Goal: Find specific page/section: Find specific page/section

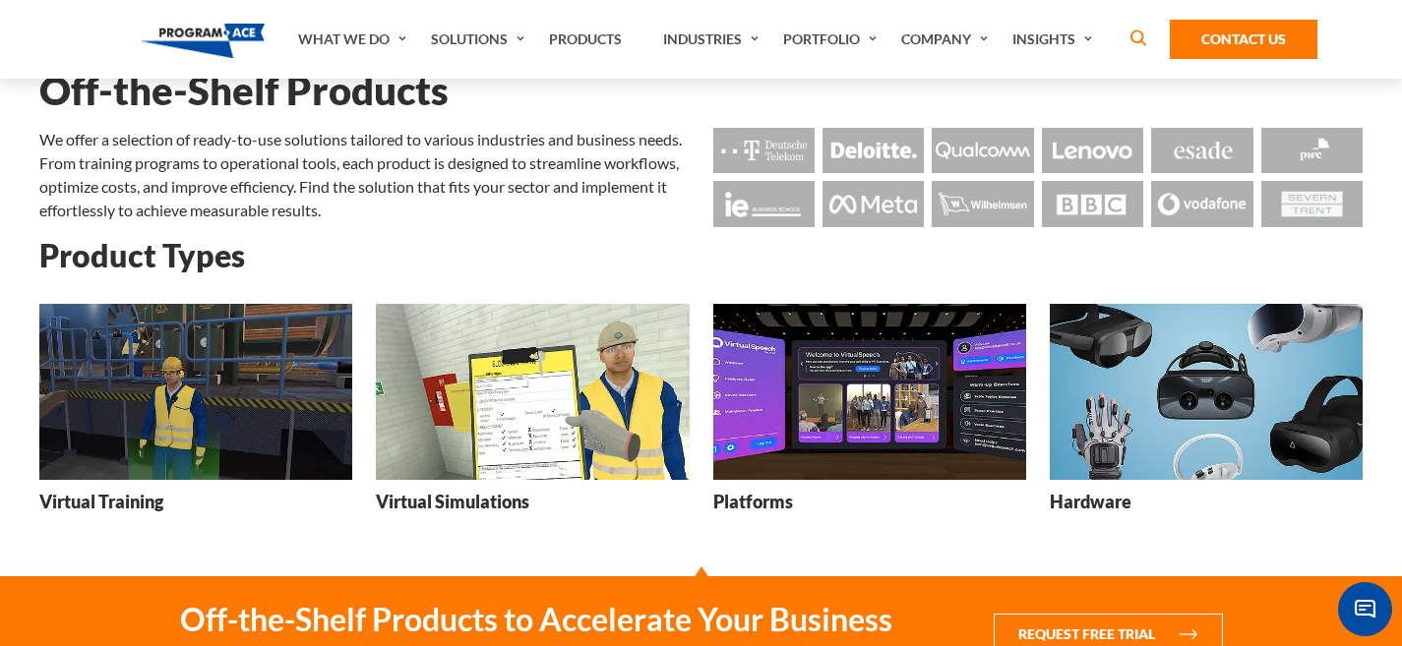
scroll to position [111, 0]
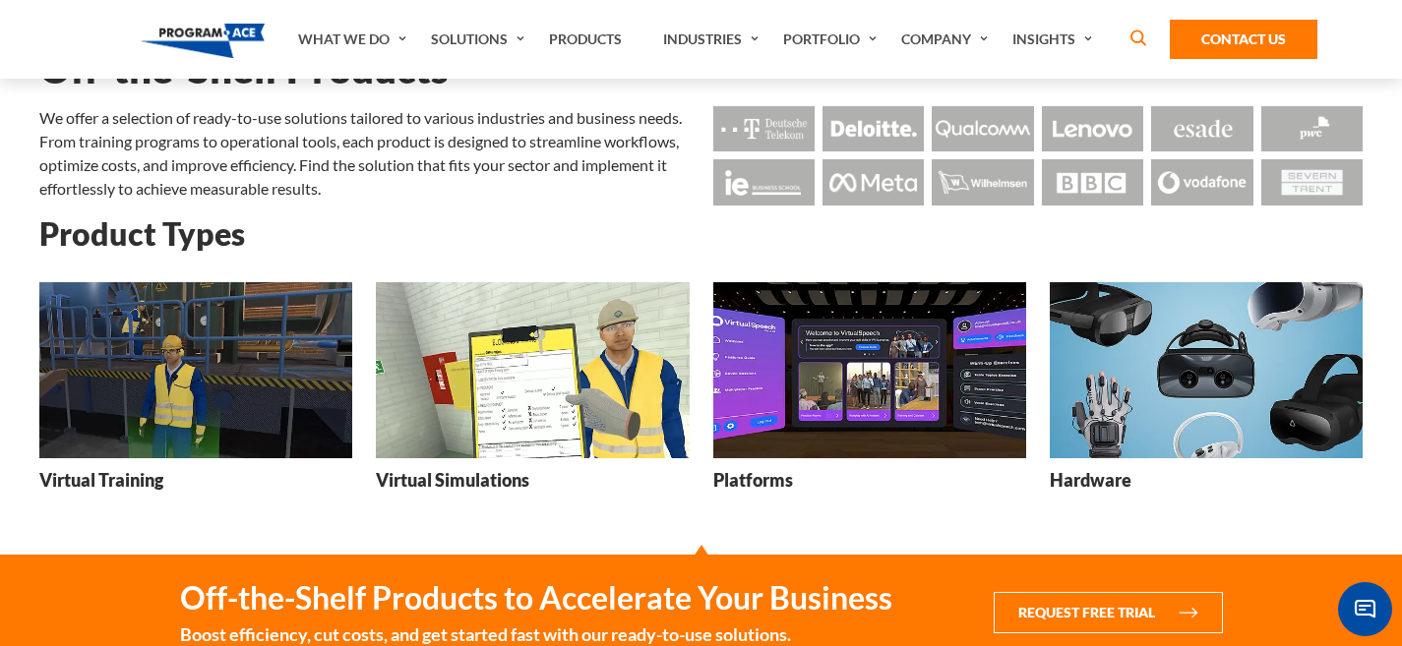
click at [304, 322] on img at bounding box center [195, 370] width 313 height 176
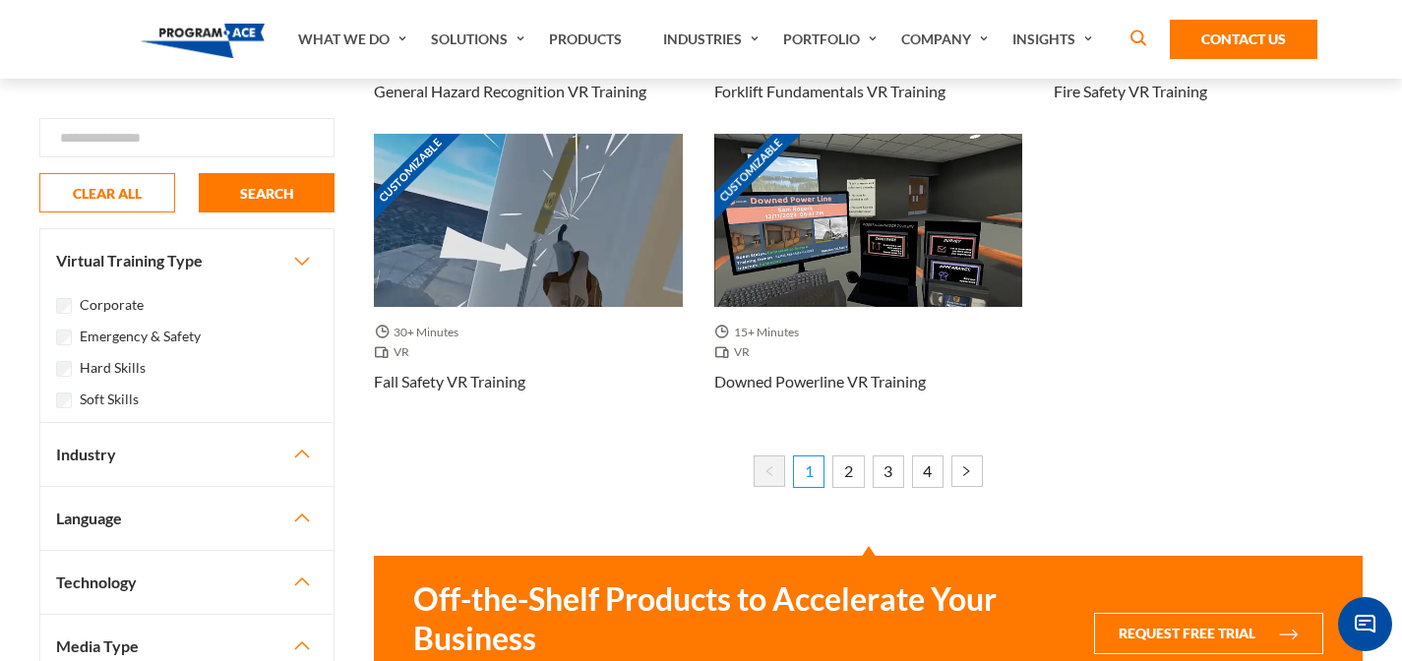
scroll to position [1659, 0]
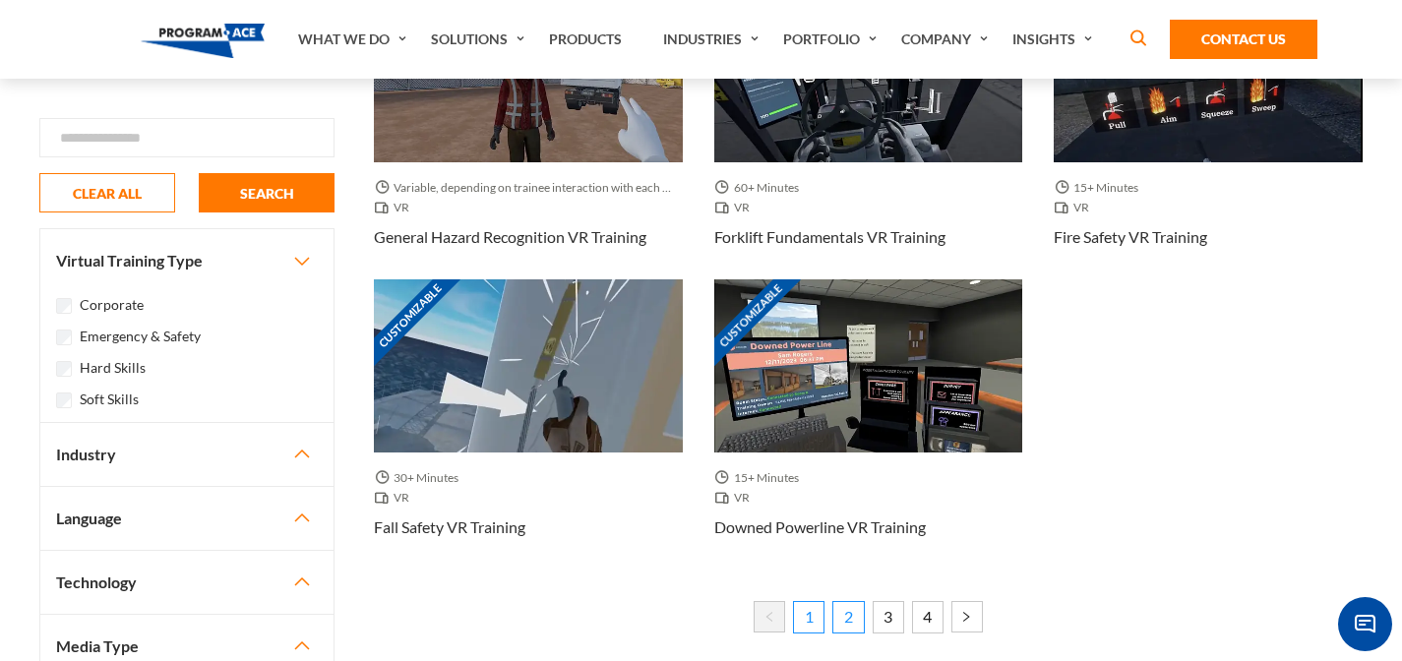
click at [850, 626] on link "2" at bounding box center [847, 616] width 31 height 31
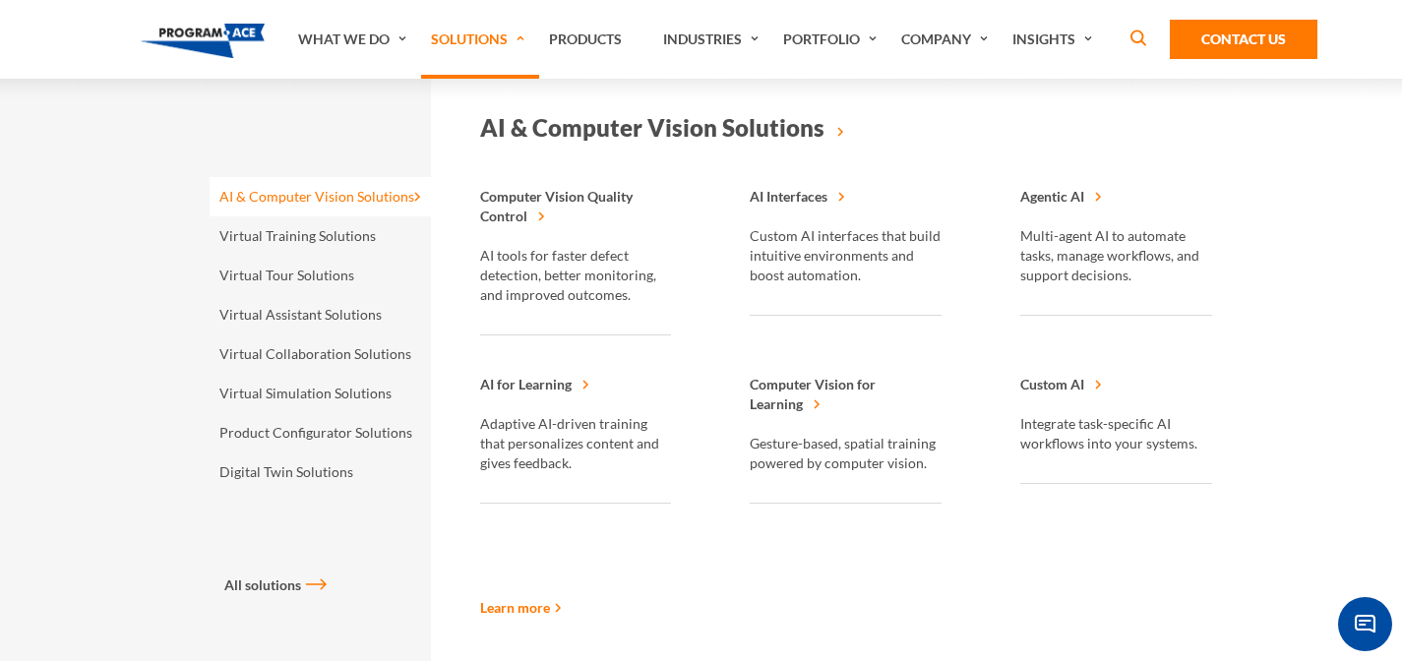
click at [481, 47] on link "Solutions" at bounding box center [480, 39] width 118 height 79
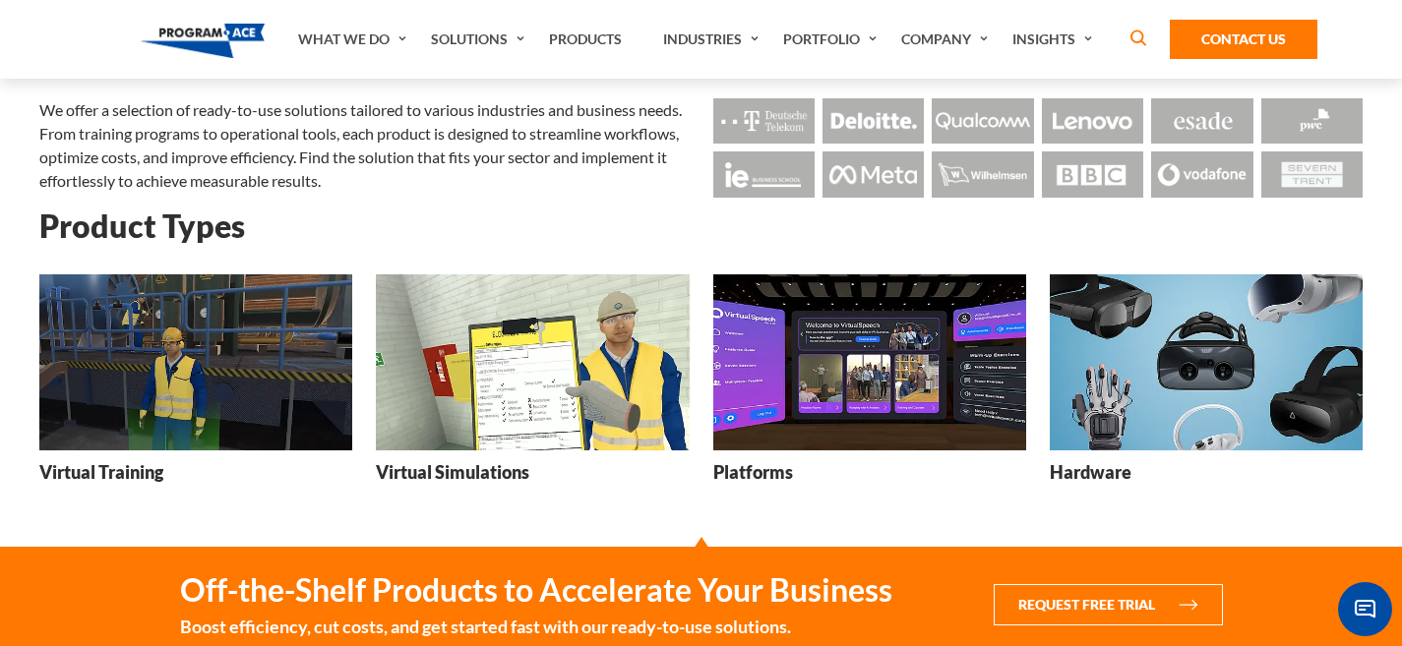
scroll to position [153, 0]
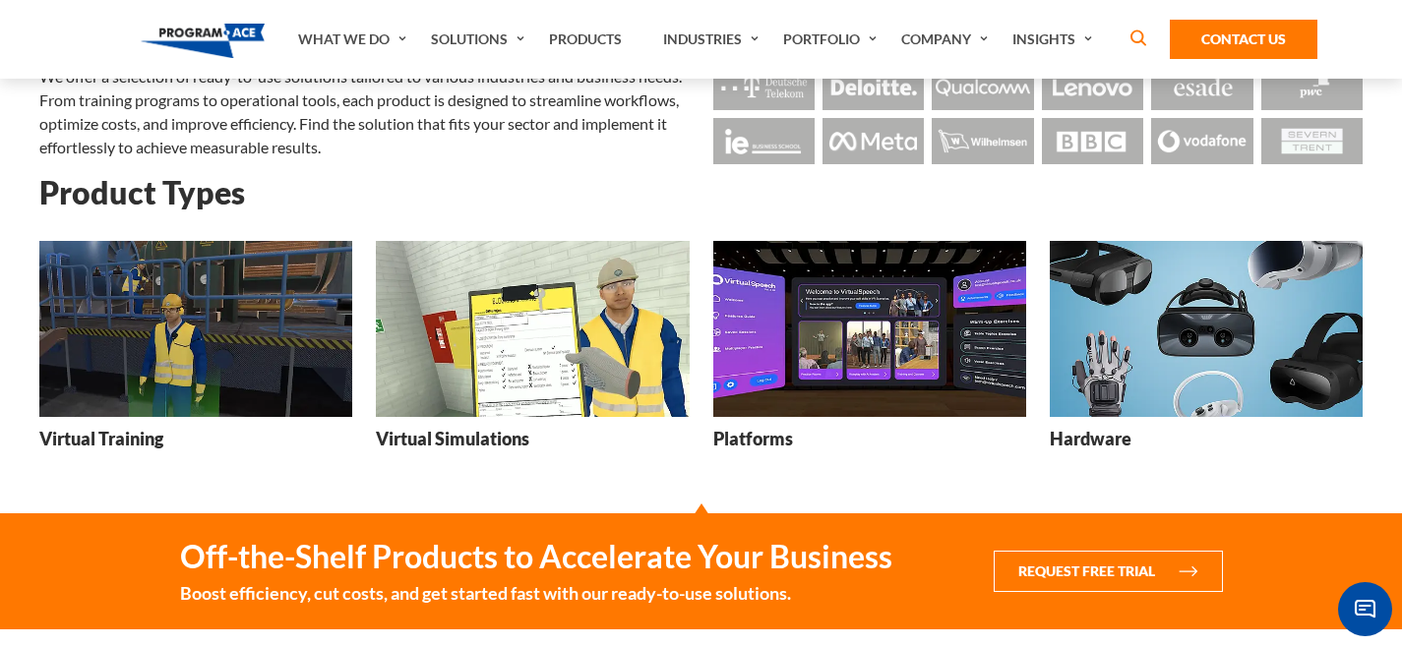
click at [808, 371] on img at bounding box center [869, 329] width 313 height 176
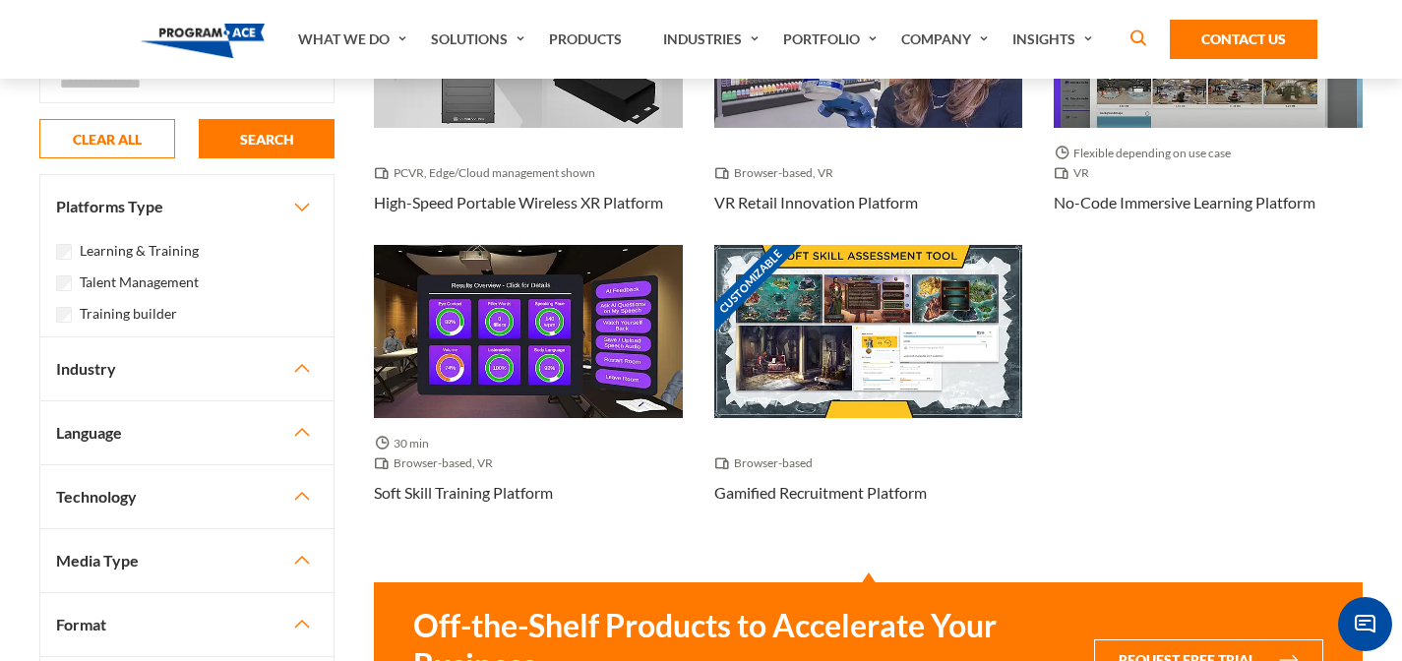
scroll to position [302, 0]
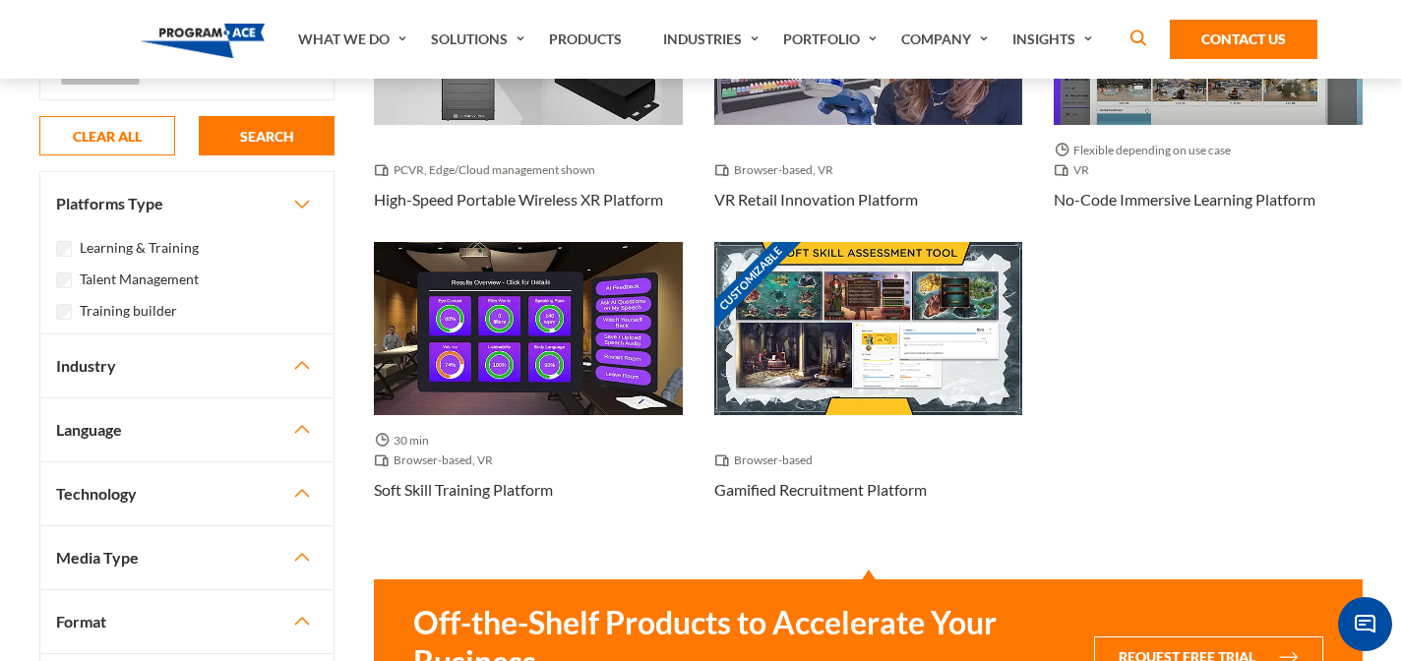
click at [259, 411] on button "Language" at bounding box center [186, 429] width 293 height 63
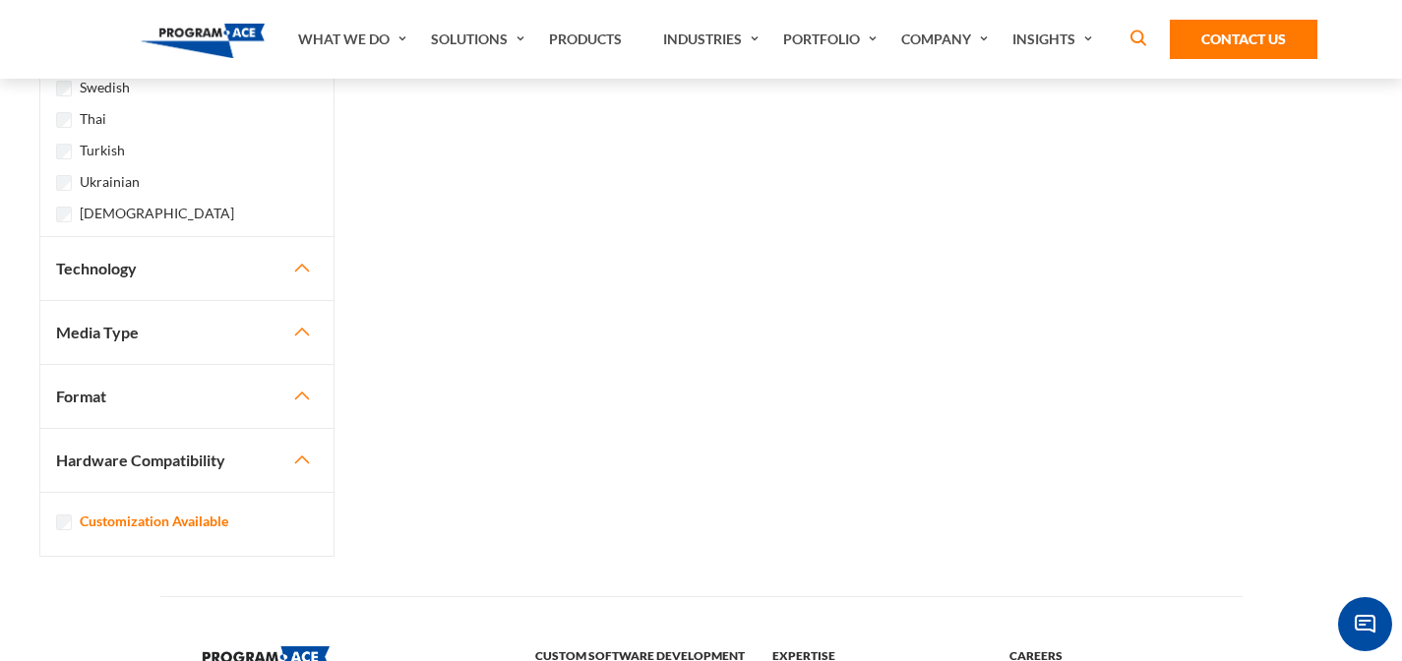
scroll to position [1598, 0]
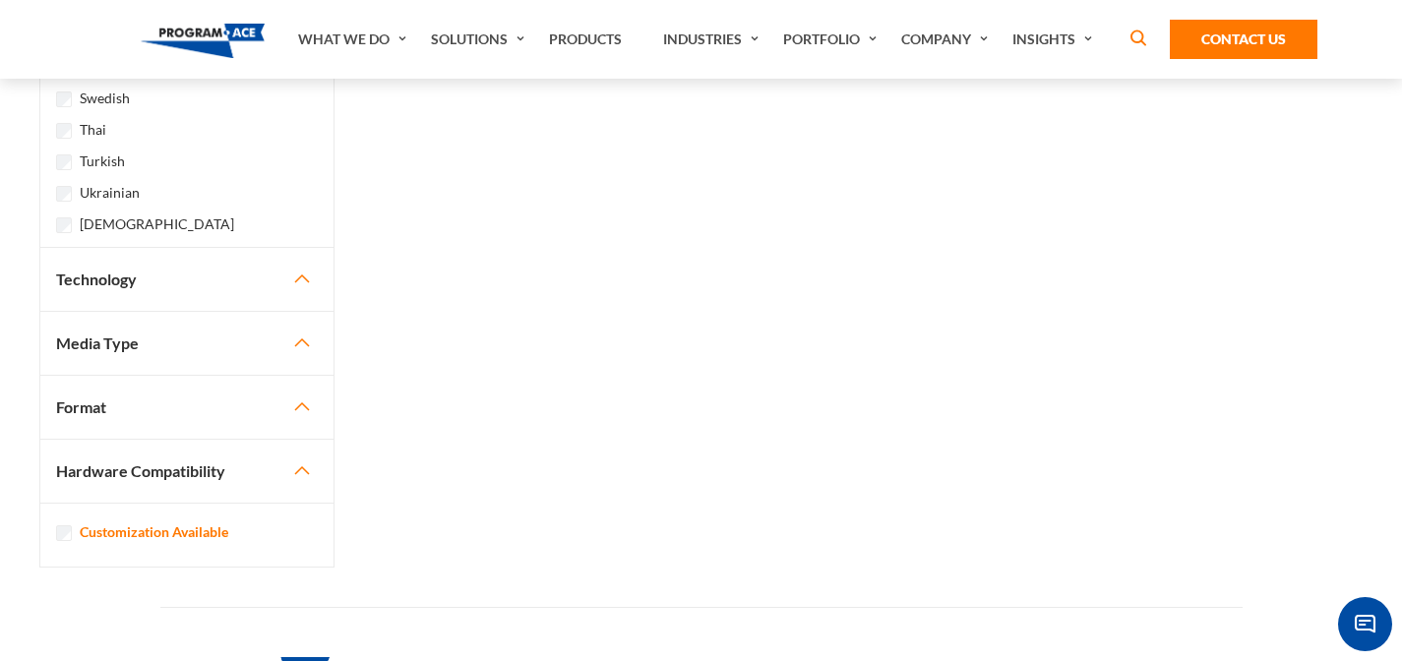
click at [255, 274] on button "Technology" at bounding box center [186, 279] width 293 height 63
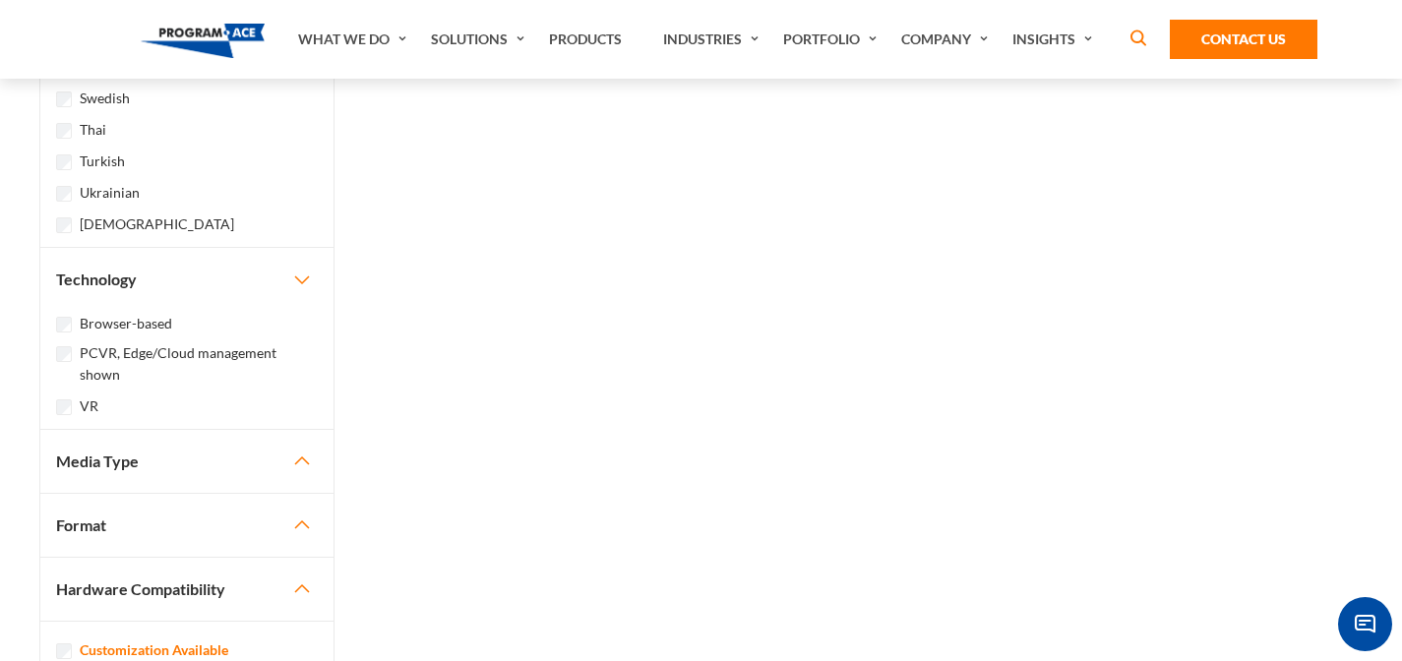
click at [236, 458] on button "Media Type" at bounding box center [186, 461] width 293 height 63
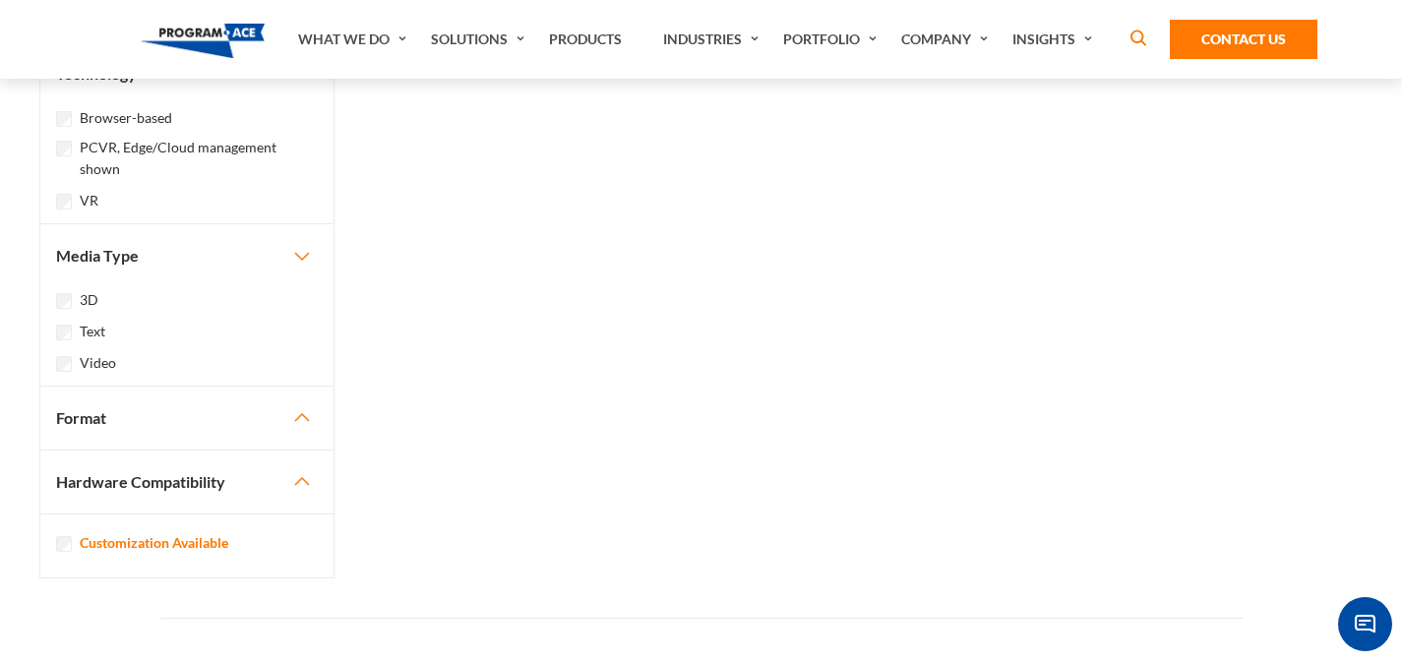
scroll to position [1806, 0]
click at [254, 411] on button "Format" at bounding box center [186, 415] width 293 height 63
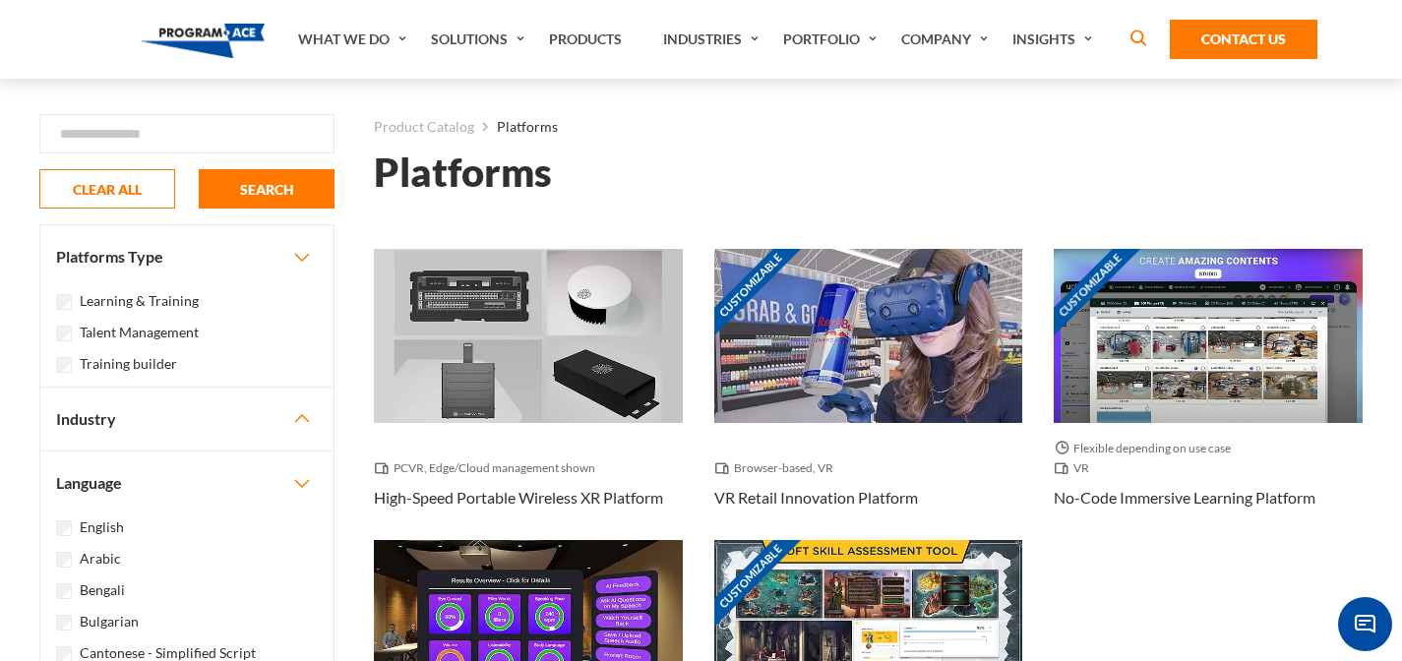
scroll to position [0, 0]
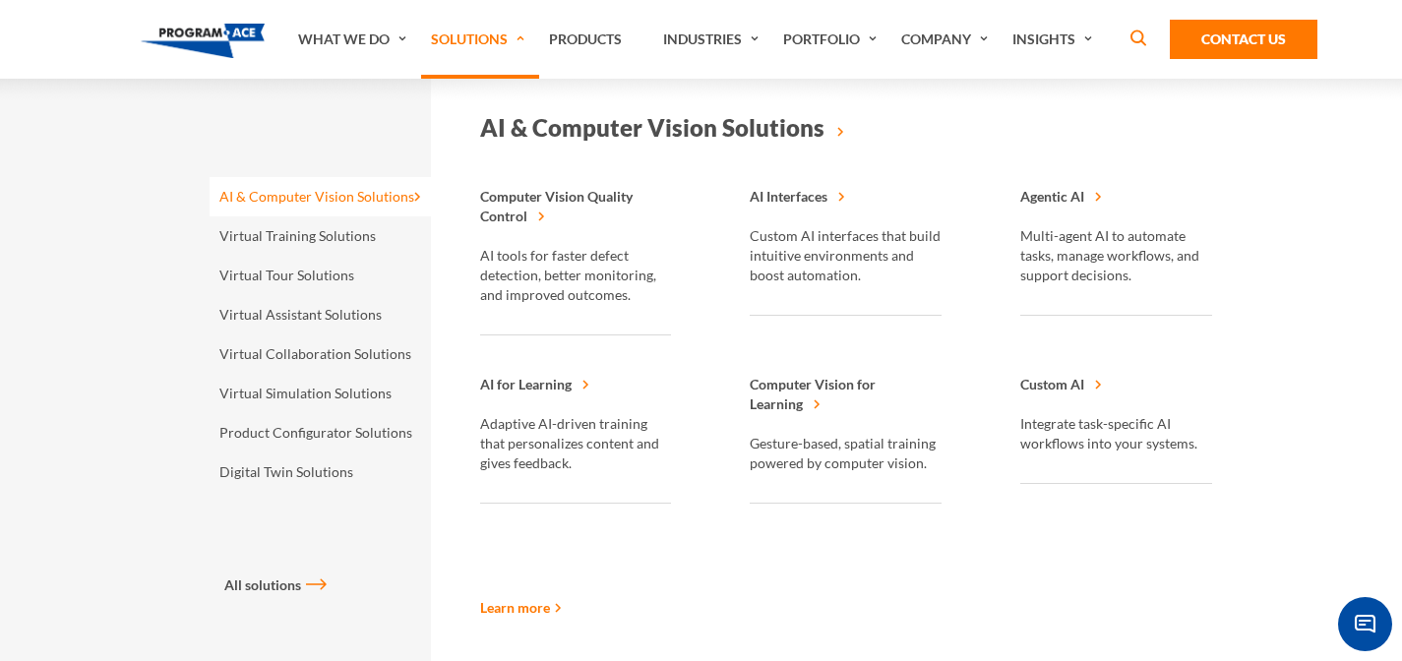
click at [459, 48] on link "Solutions" at bounding box center [480, 39] width 118 height 79
